Goal: Task Accomplishment & Management: Complete application form

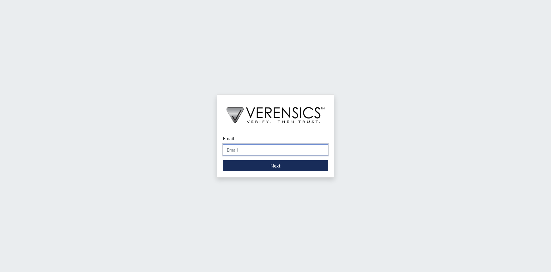
click at [251, 152] on input "Email" at bounding box center [275, 149] width 105 height 11
type input "[PERSON_NAME][EMAIL_ADDRESS][PERSON_NAME][DOMAIN_NAME]"
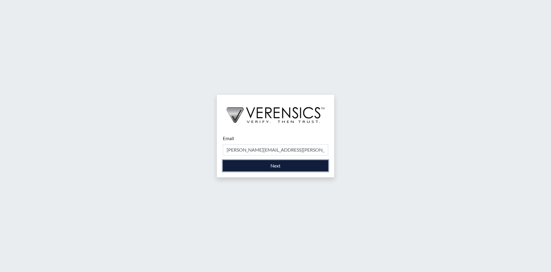
click at [291, 167] on button "Next" at bounding box center [275, 165] width 105 height 11
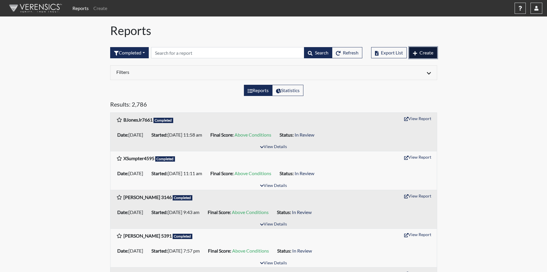
click at [429, 52] on span "Create" at bounding box center [426, 53] width 14 height 6
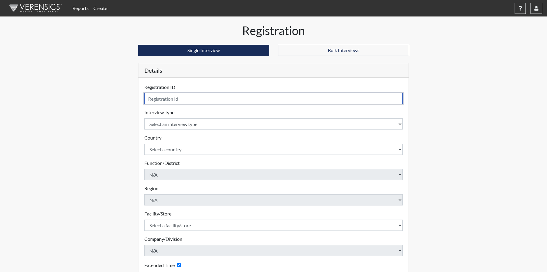
click at [156, 97] on input "text" at bounding box center [273, 98] width 258 height 11
type input "T"
type input "T. Thomas5811"
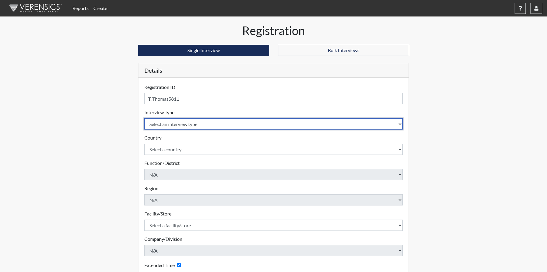
click at [197, 127] on select "Select an interview type Corrections Pre-Employment" at bounding box center [273, 123] width 258 height 11
select select "ff733e93-e1bf-11ea-9c9f-0eff0cf7eb8f"
click at [144, 118] on select "Select an interview type Corrections Pre-Employment" at bounding box center [273, 123] width 258 height 11
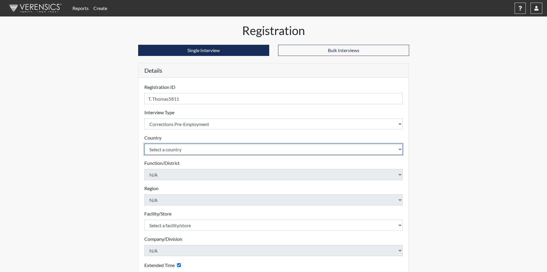
click at [188, 147] on select "Select a country [GEOGRAPHIC_DATA] [GEOGRAPHIC_DATA]" at bounding box center [273, 149] width 258 height 11
select select "united-states-of-[GEOGRAPHIC_DATA]"
click at [144, 144] on select "Select a country [GEOGRAPHIC_DATA] [GEOGRAPHIC_DATA]" at bounding box center [273, 149] width 258 height 11
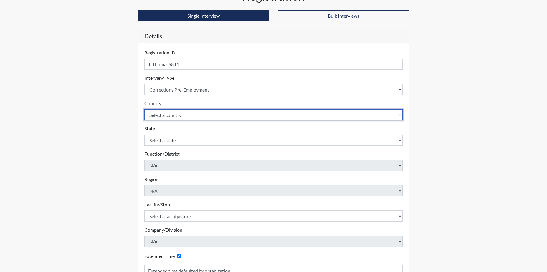
scroll to position [100, 0]
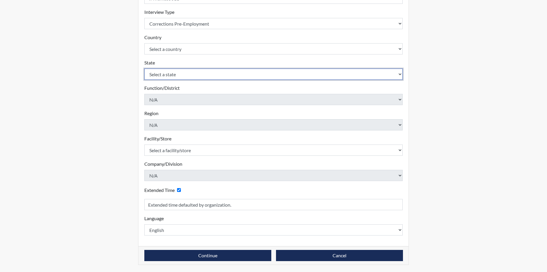
click at [181, 71] on select "Select a state [US_STATE] [US_STATE] [US_STATE] [US_STATE] [US_STATE] [US_STATE…" at bounding box center [273, 74] width 258 height 11
select select "SC"
click at [144, 69] on select "Select a state [US_STATE] [US_STATE] [US_STATE] [US_STATE] [US_STATE] [US_STATE…" at bounding box center [273, 74] width 258 height 11
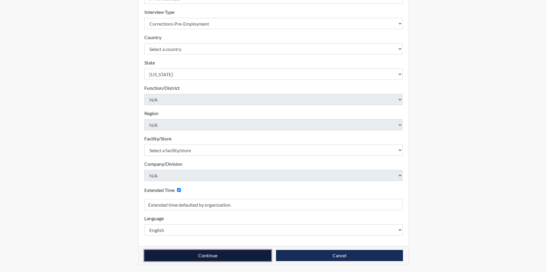
click at [229, 255] on button "Continue" at bounding box center [207, 255] width 127 height 11
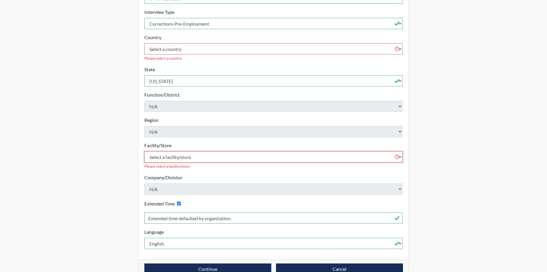
click at [183, 154] on select "Select a facility/store [GEOGRAPHIC_DATA] CI Broad River CI [PERSON_NAME] CI Di…" at bounding box center [273, 156] width 258 height 11
select select "61ab0ec9-3915-4257-bc03-7b4f61d7e4e7"
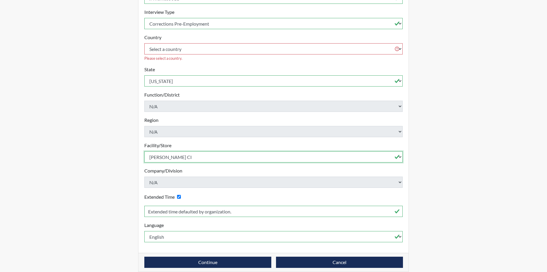
click at [144, 151] on select "Select a facility/store [GEOGRAPHIC_DATA] CI Broad River CI [PERSON_NAME] CI Di…" at bounding box center [273, 156] width 258 height 11
click at [429, 130] on div "Registration Single Interview Bulk Interviews Details Registration ID T. Thomas…" at bounding box center [274, 101] width 336 height 356
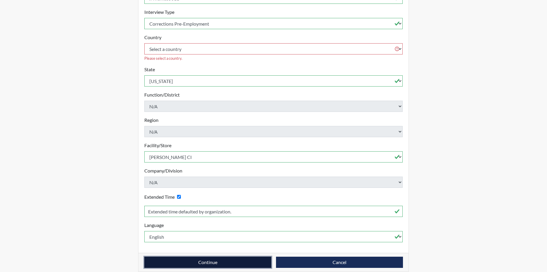
click at [199, 257] on button "Continue" at bounding box center [207, 262] width 127 height 11
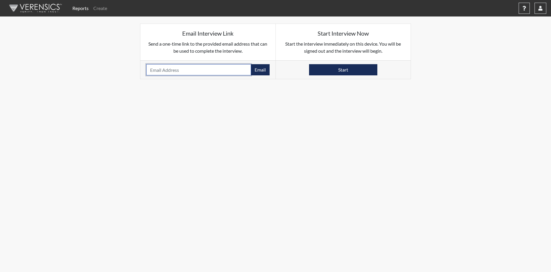
click at [177, 72] on input "email" at bounding box center [198, 69] width 105 height 11
type input "[EMAIL_ADDRESS][DOMAIN_NAME]"
click at [264, 71] on button "Email" at bounding box center [260, 69] width 19 height 11
